Goal: Navigation & Orientation: Find specific page/section

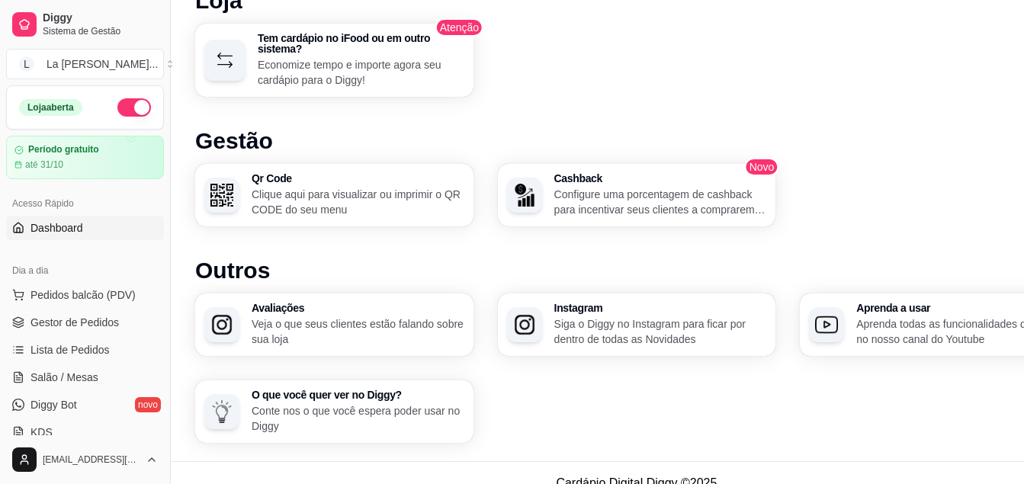
scroll to position [976, 0]
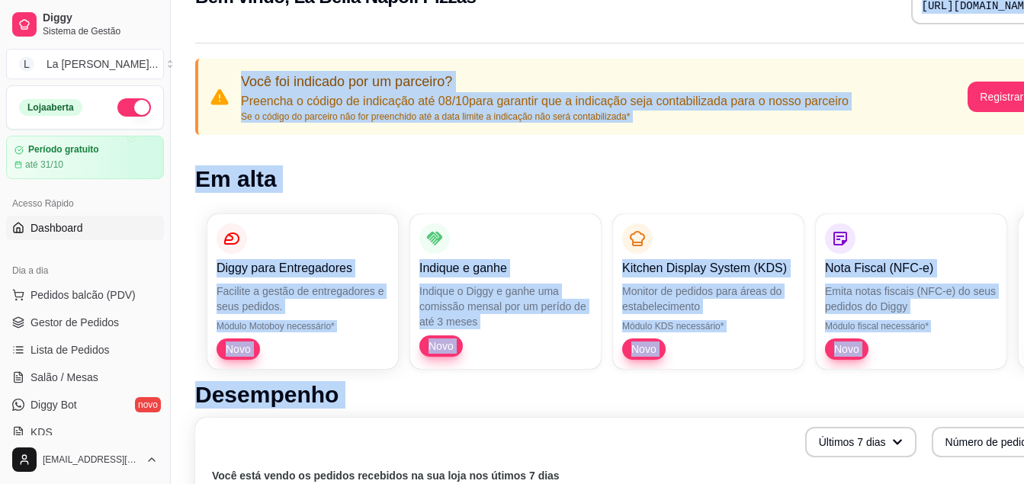
scroll to position [0, 0]
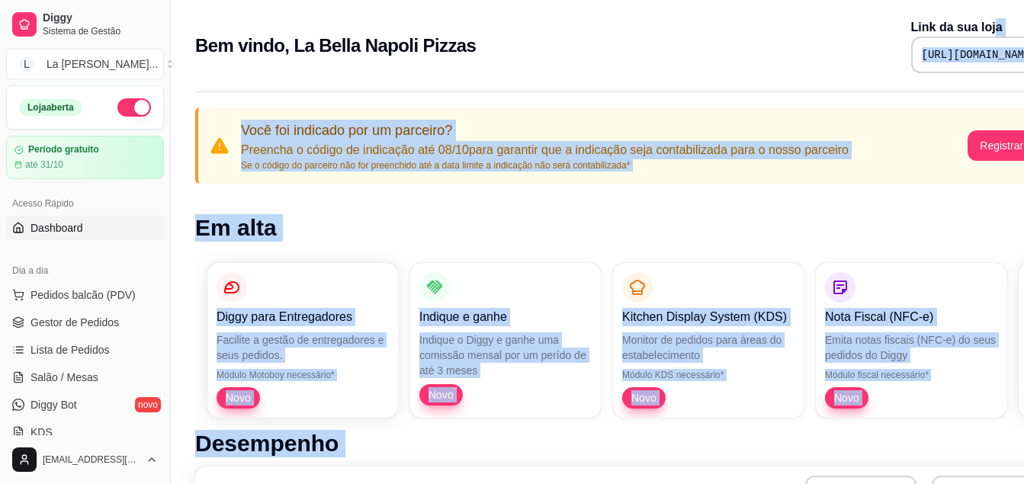
drag, startPoint x: 1006, startPoint y: 47, endPoint x: 857, endPoint y: -17, distance: 161.9
click at [857, 0] on html "Diggy Sistema de Gestão L La Bella Napo ... Loja aberta Período gratuito até 31…" at bounding box center [512, 242] width 1024 height 484
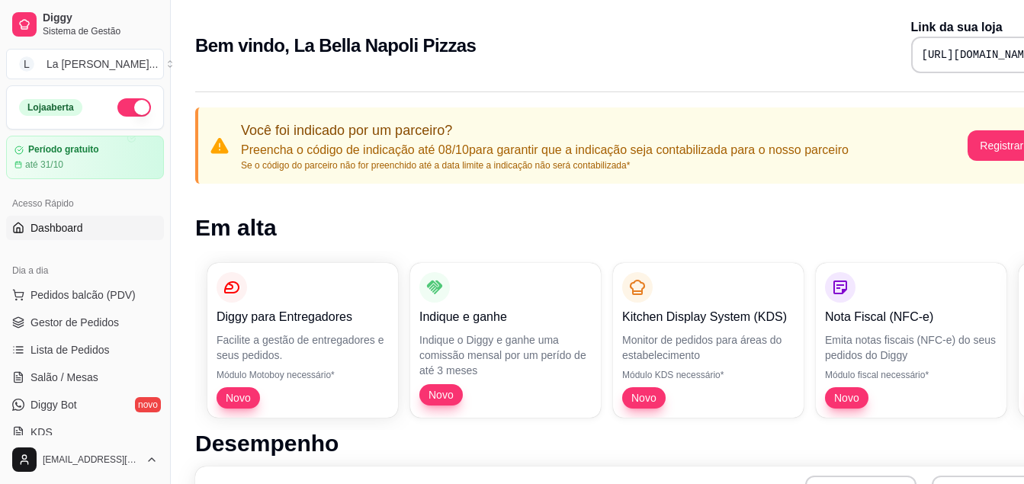
click at [618, 2] on div "Bem vindo, La Bella Napoli Pizzas Link da sua loja https://diggy.menu/68dd9f662…" at bounding box center [637, 41] width 932 height 82
click at [513, 73] on div "Bem vindo, La Bella Napoli Pizzas Link da sua loja https://diggy.menu/68dd9f662…" at bounding box center [637, 41] width 932 height 82
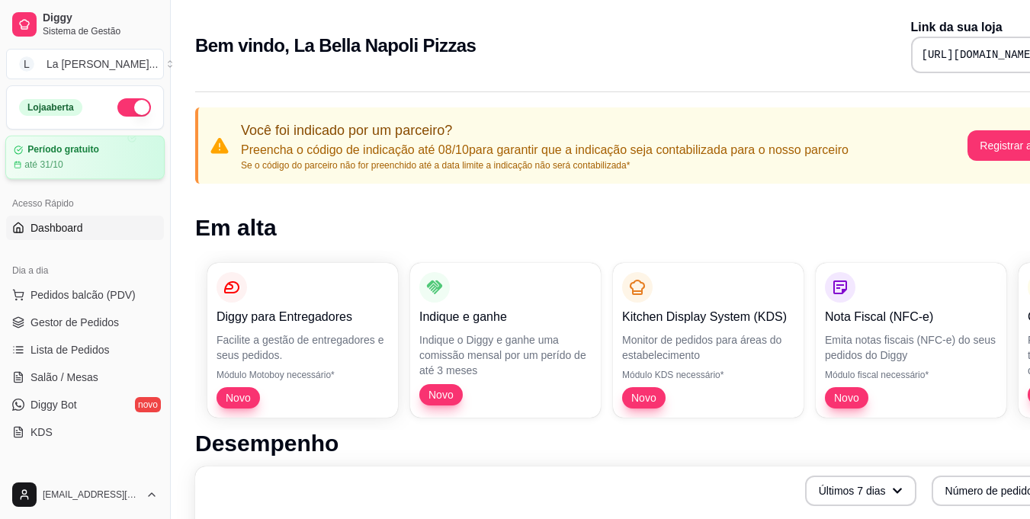
click at [147, 149] on div at bounding box center [145, 154] width 37 height 37
